Goal: Task Accomplishment & Management: Manage account settings

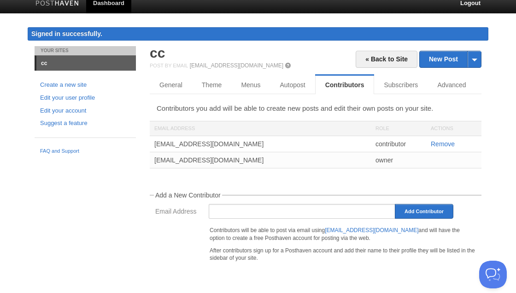
click at [111, 3] on link "Dashboard" at bounding box center [108, 3] width 45 height 21
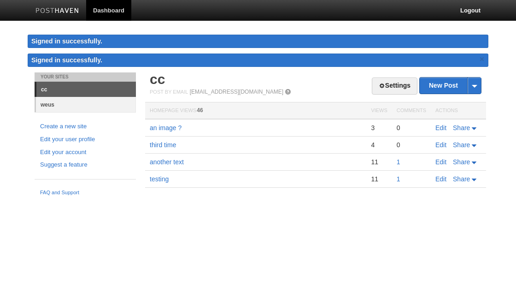
click at [50, 102] on link "weus" at bounding box center [86, 104] width 100 height 15
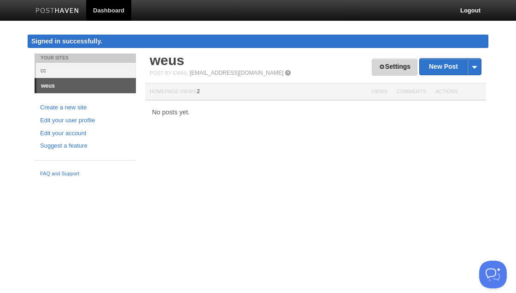
click at [388, 64] on link "Settings" at bounding box center [395, 67] width 46 height 17
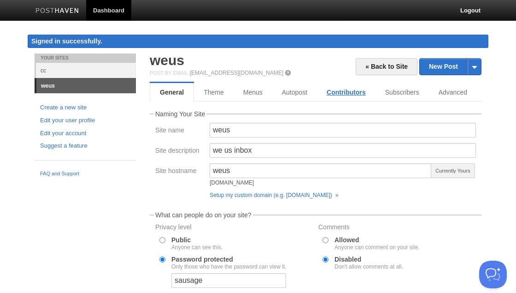
click at [342, 89] on link "Contributors" at bounding box center [346, 92] width 59 height 18
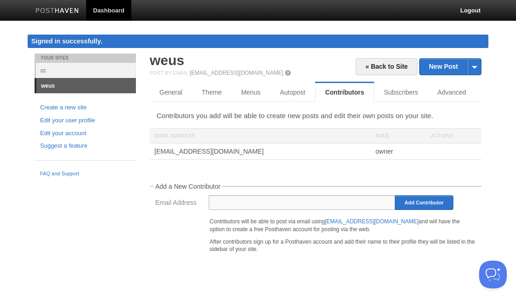
click at [275, 203] on input "Email Address" at bounding box center [302, 202] width 187 height 15
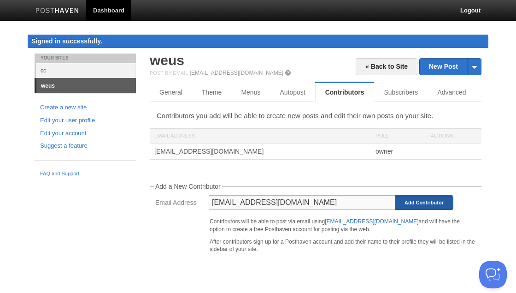
type input "ph@weus.cc"
click at [428, 201] on input "Add Contributor" at bounding box center [424, 202] width 59 height 15
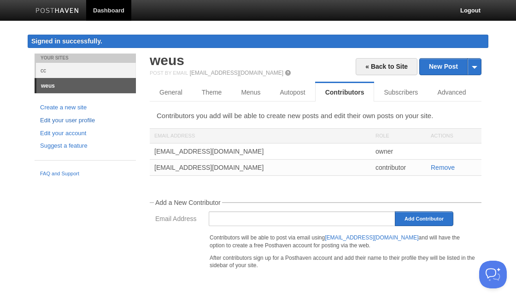
click at [77, 119] on link "Edit your user profile" at bounding box center [85, 121] width 90 height 10
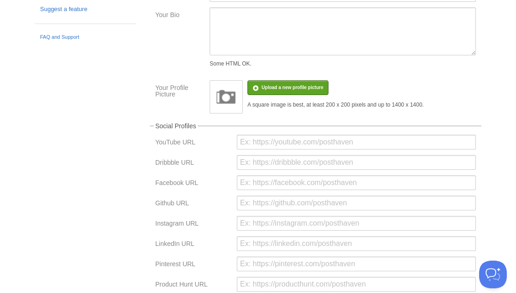
scroll to position [10, 0]
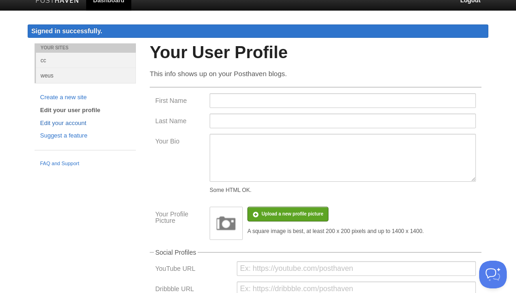
click at [75, 121] on link "Edit your account" at bounding box center [85, 123] width 90 height 10
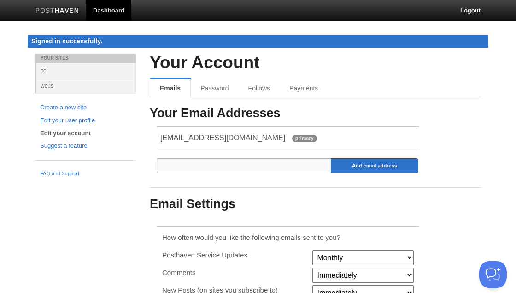
click at [240, 165] on input "email" at bounding box center [244, 165] width 175 height 15
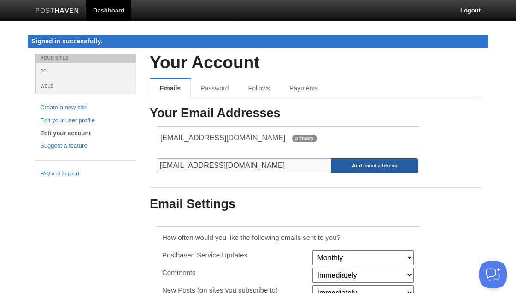
type input "post@weus.cc"
click at [353, 165] on input "Add email address" at bounding box center [375, 165] width 88 height 15
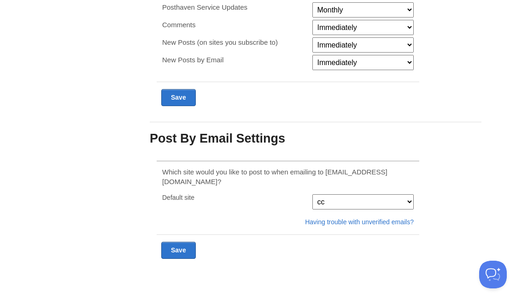
scroll to position [253, 0]
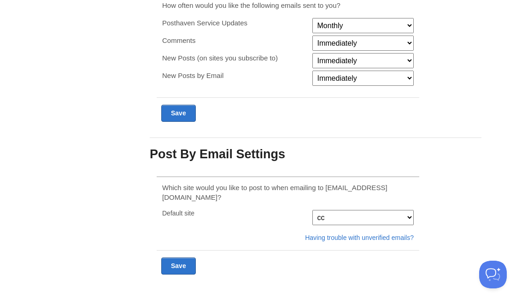
click at [312, 210] on select "weus cc" at bounding box center [362, 217] width 101 height 15
click at [104, 236] on div "Your Sites cc weus Create a new site Edit your user profile Edit your account S…" at bounding box center [258, 54] width 461 height 508
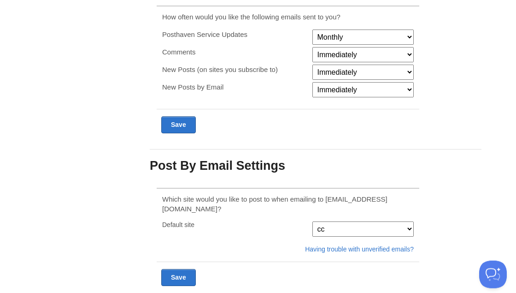
scroll to position [0, 0]
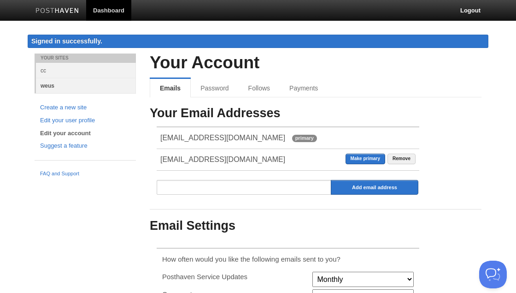
click at [47, 83] on link "weus" at bounding box center [86, 85] width 100 height 15
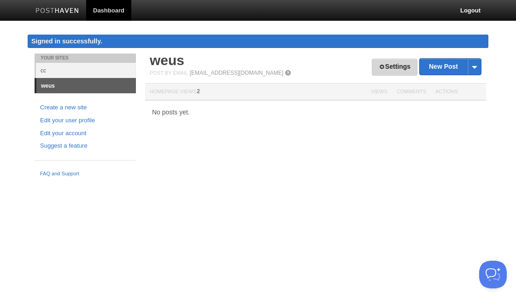
click at [389, 64] on link "Settings" at bounding box center [395, 67] width 46 height 17
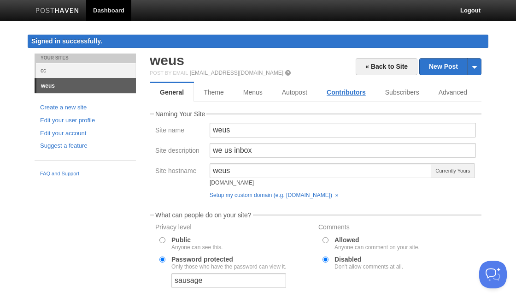
click at [341, 93] on link "Contributors" at bounding box center [346, 92] width 59 height 18
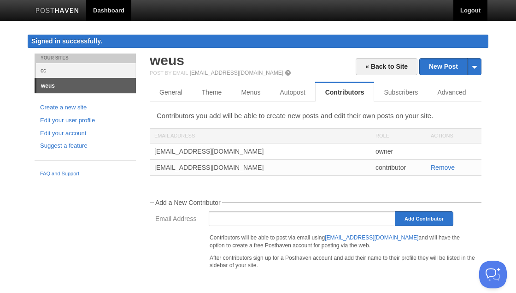
click at [469, 11] on link "Logout" at bounding box center [470, 10] width 34 height 21
